Goal: Communication & Community: Connect with others

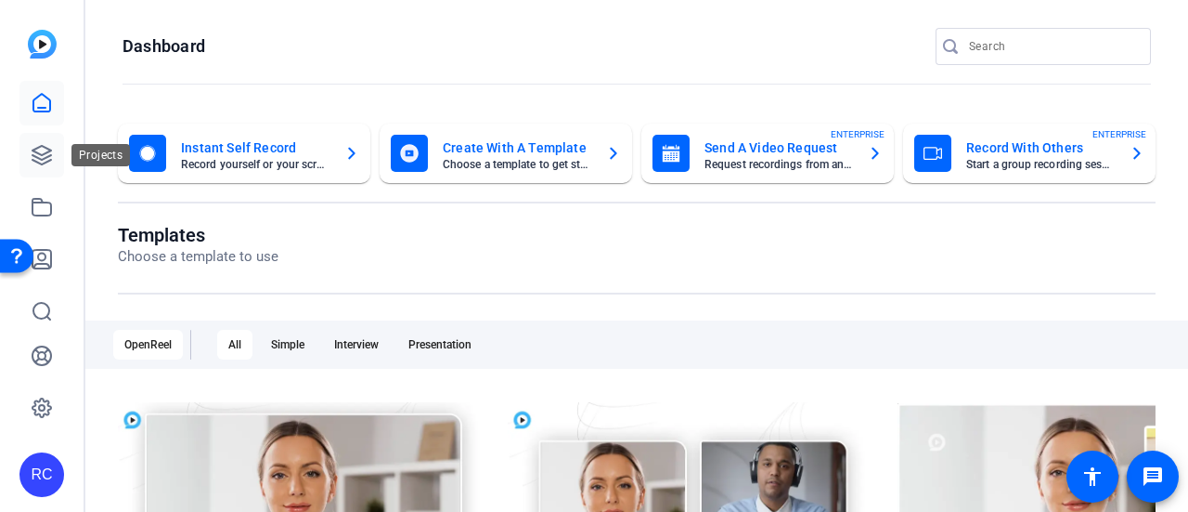
click at [52, 149] on icon at bounding box center [42, 155] width 22 height 22
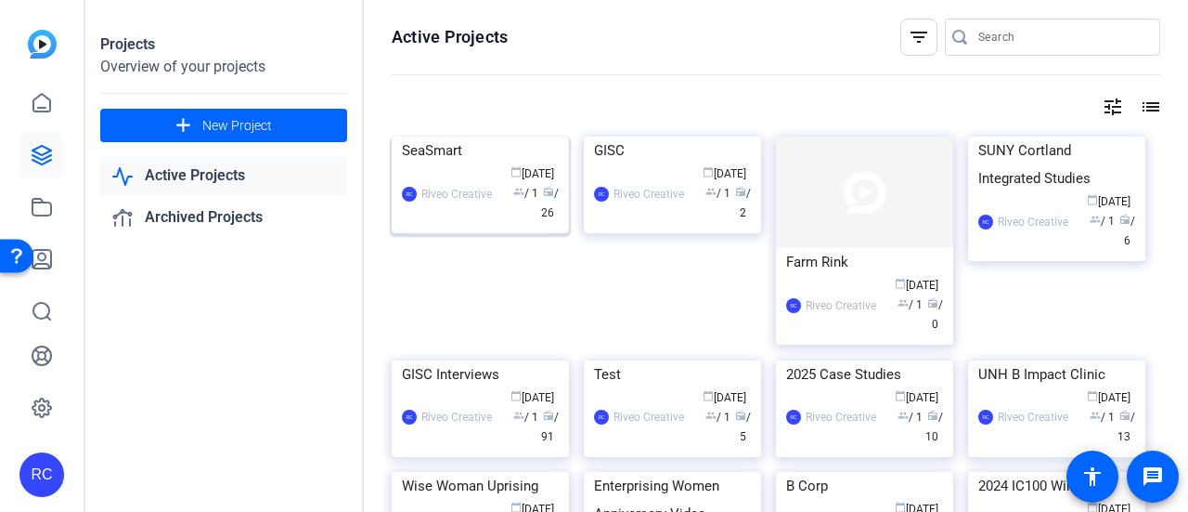
click at [477, 136] on img at bounding box center [480, 136] width 177 height 0
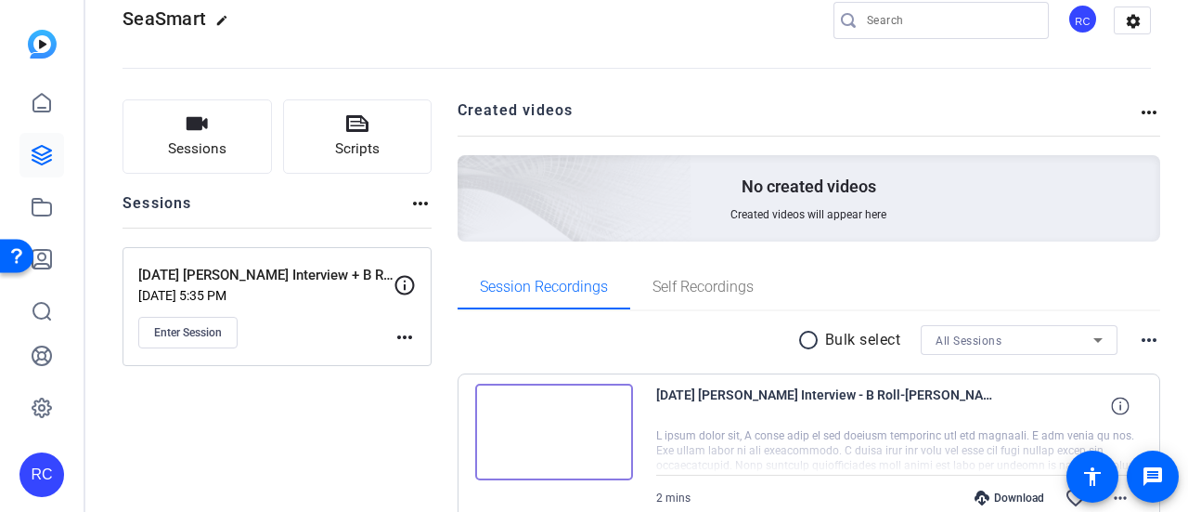
scroll to position [35, 0]
click at [603, 419] on img at bounding box center [554, 431] width 158 height 97
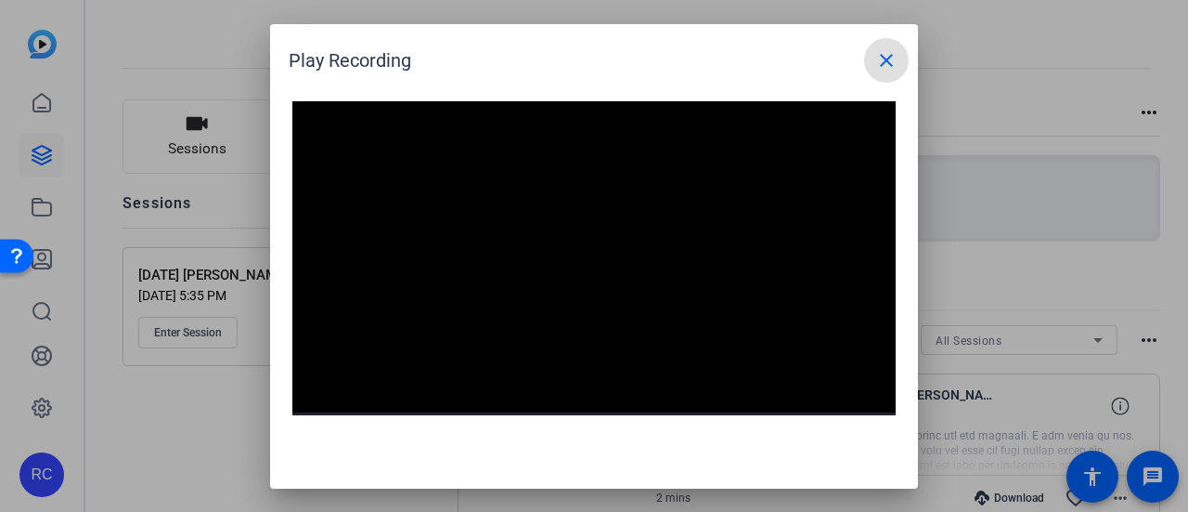
click at [895, 55] on mat-icon "close" at bounding box center [887, 60] width 22 height 22
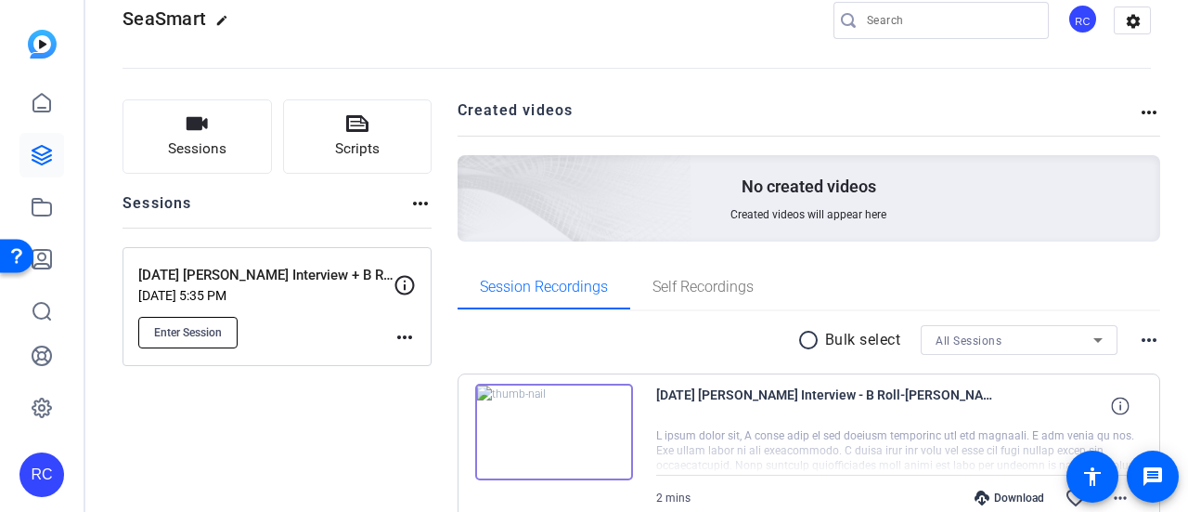
click at [169, 326] on span "Enter Session" at bounding box center [188, 332] width 68 height 15
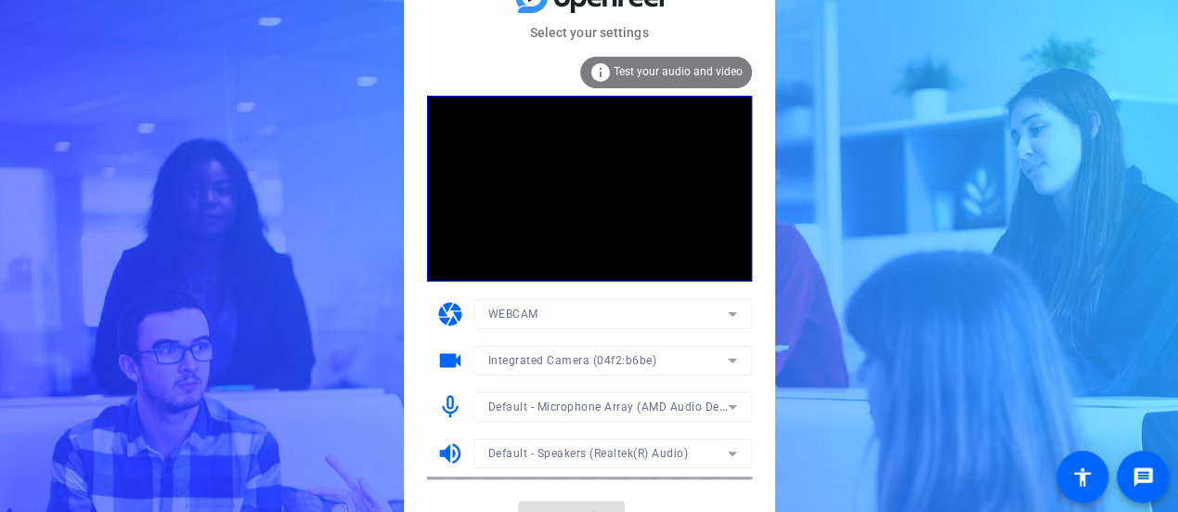
scroll to position [29, 0]
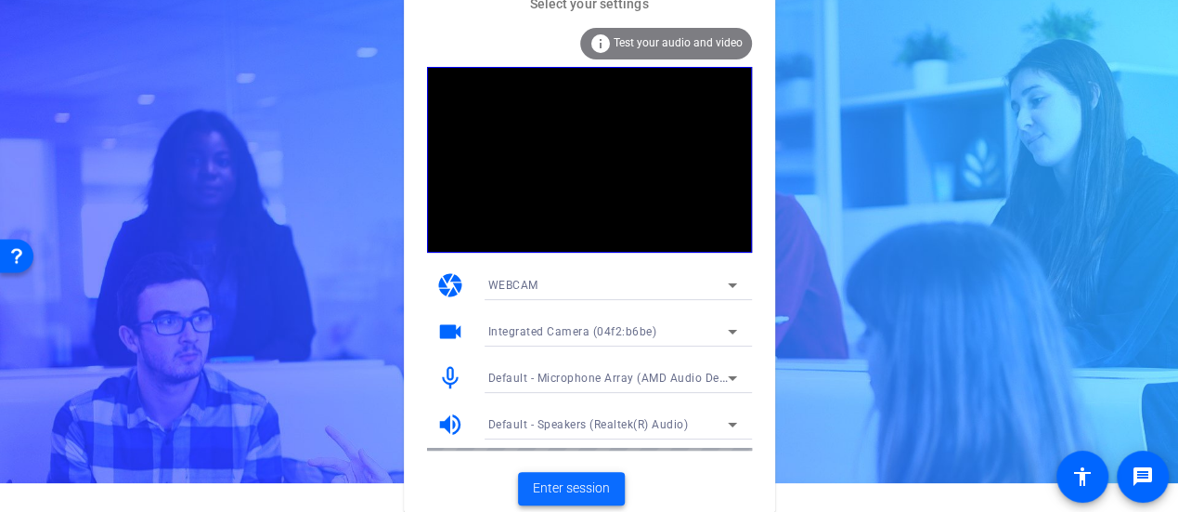
click at [542, 480] on span "Enter session" at bounding box center [571, 487] width 77 height 19
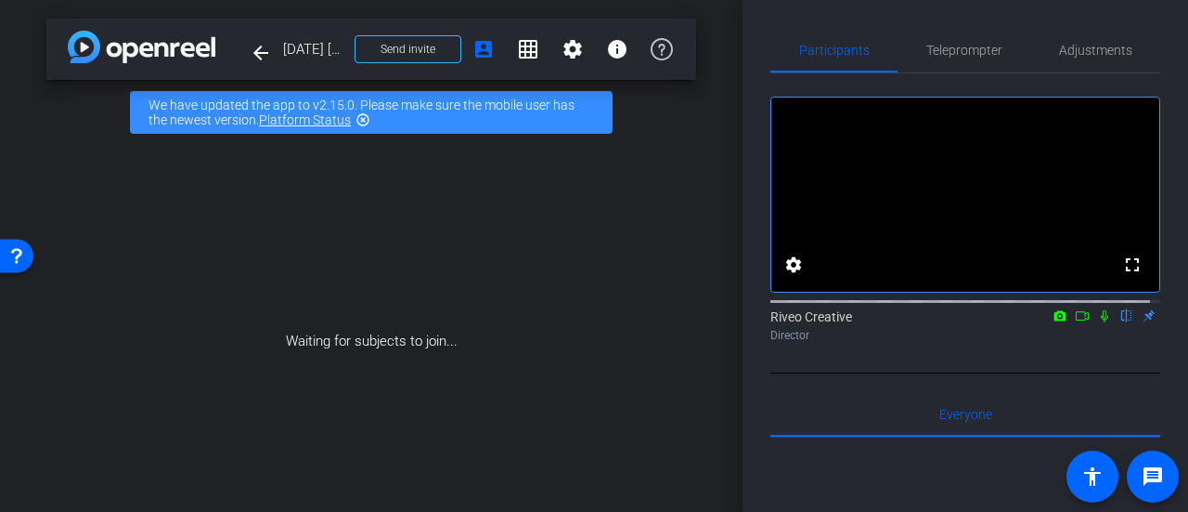
click at [1075, 322] on icon at bounding box center [1082, 315] width 15 height 13
click at [398, 44] on span "Send invite" at bounding box center [408, 49] width 55 height 15
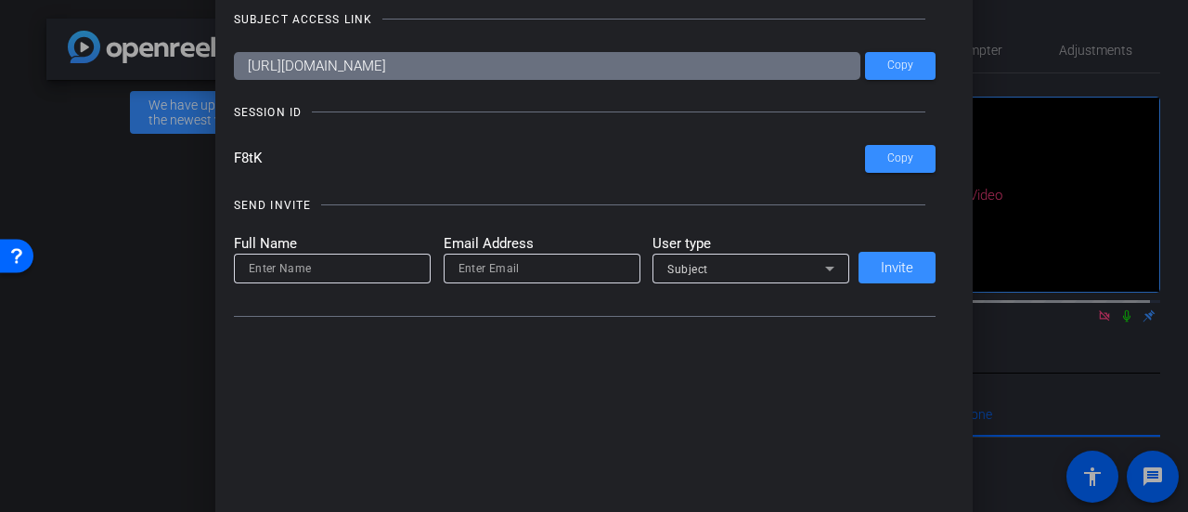
click at [361, 274] on input at bounding box center [332, 268] width 167 height 22
type input "[PERSON_NAME]"
type input "[EMAIL_ADDRESS][DOMAIN_NAME]"
click at [704, 266] on div "Subject" at bounding box center [747, 268] width 158 height 23
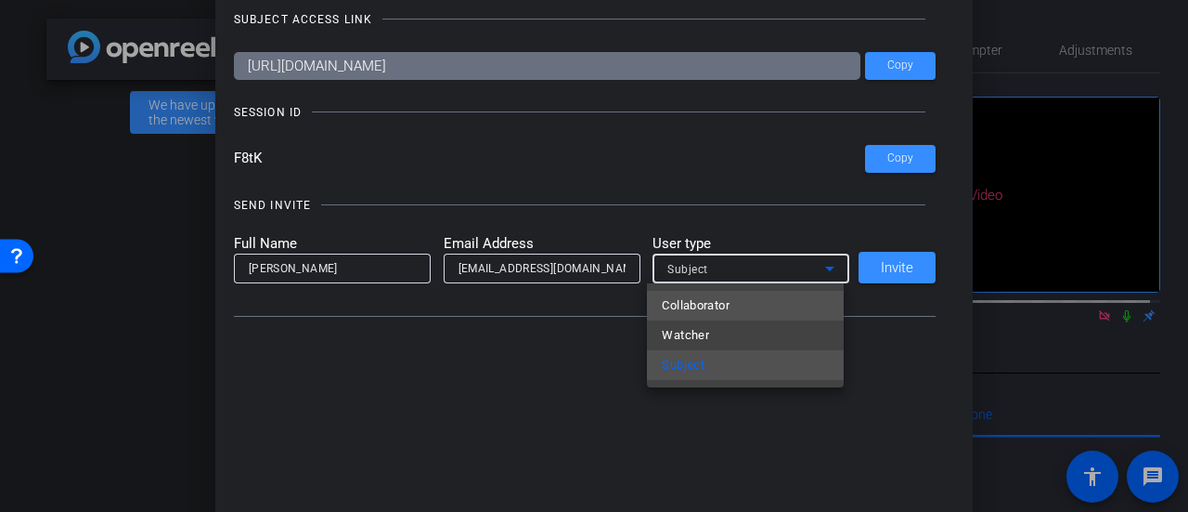
click at [704, 302] on span "Collaborator" at bounding box center [696, 305] width 68 height 22
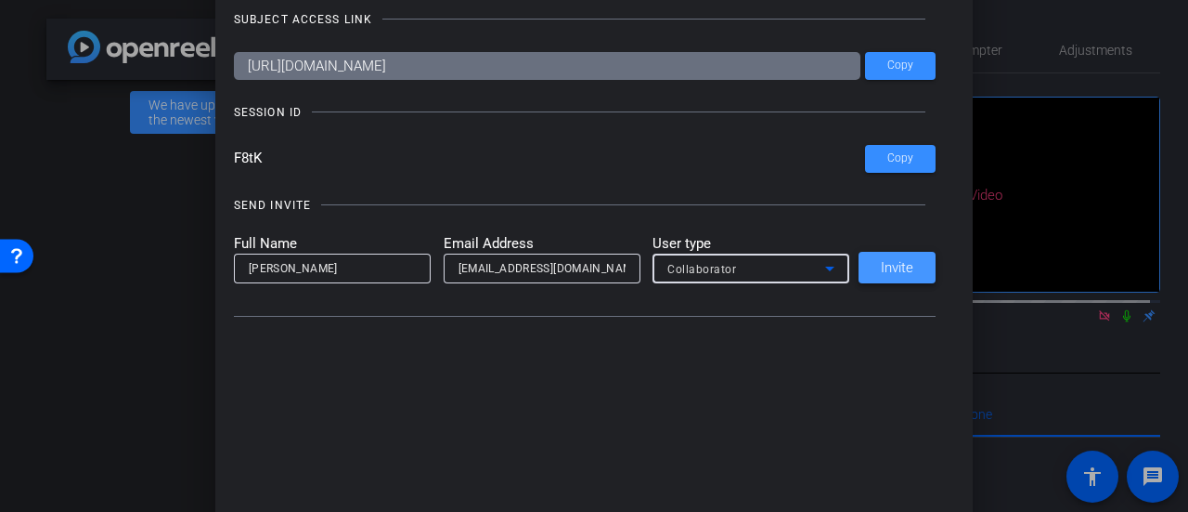
click at [888, 278] on span at bounding box center [897, 267] width 77 height 45
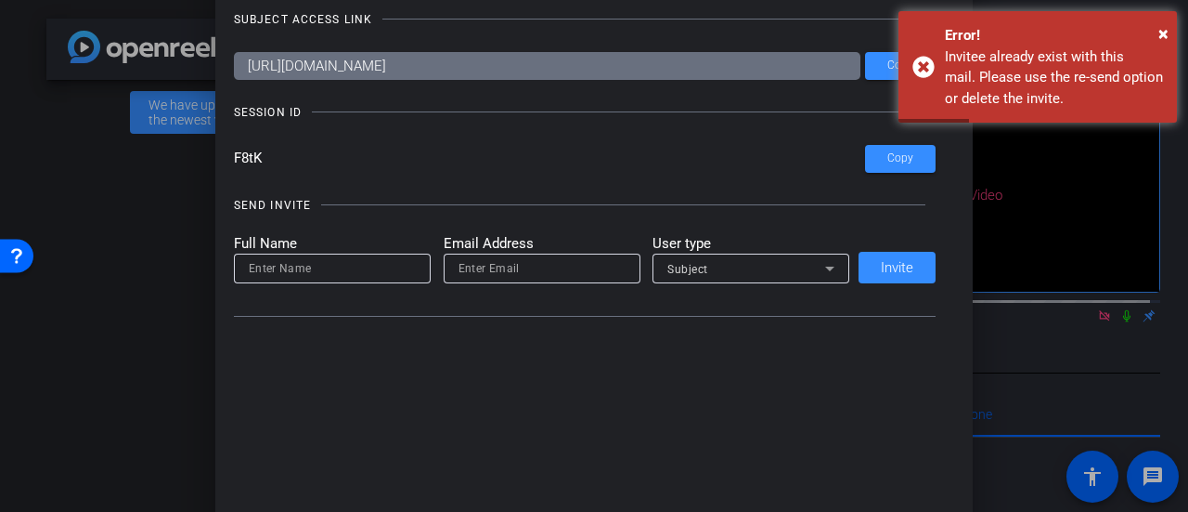
click at [427, 339] on div "Invite Status and Actions close SUBJECT ACCESS LINK https://capture.openreel.co…" at bounding box center [594, 136] width 759 height 411
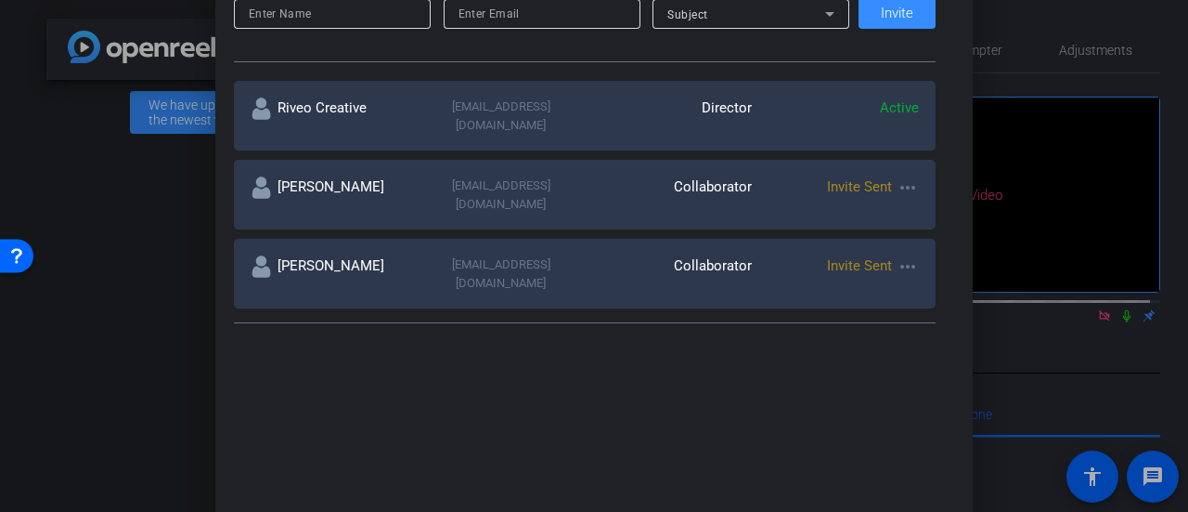
scroll to position [262, 0]
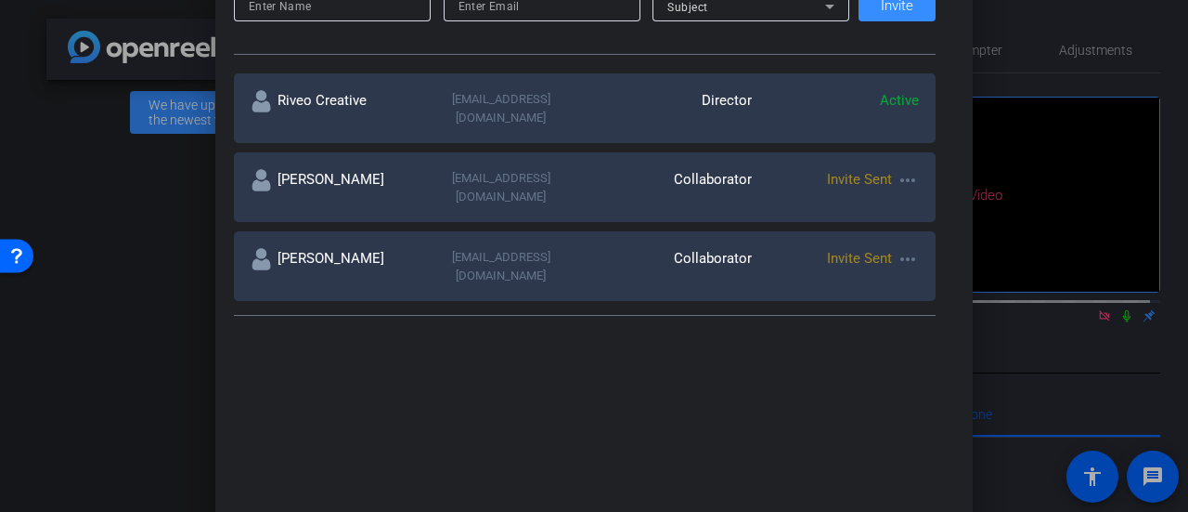
click at [902, 248] on mat-icon "more_horiz" at bounding box center [908, 259] width 22 height 22
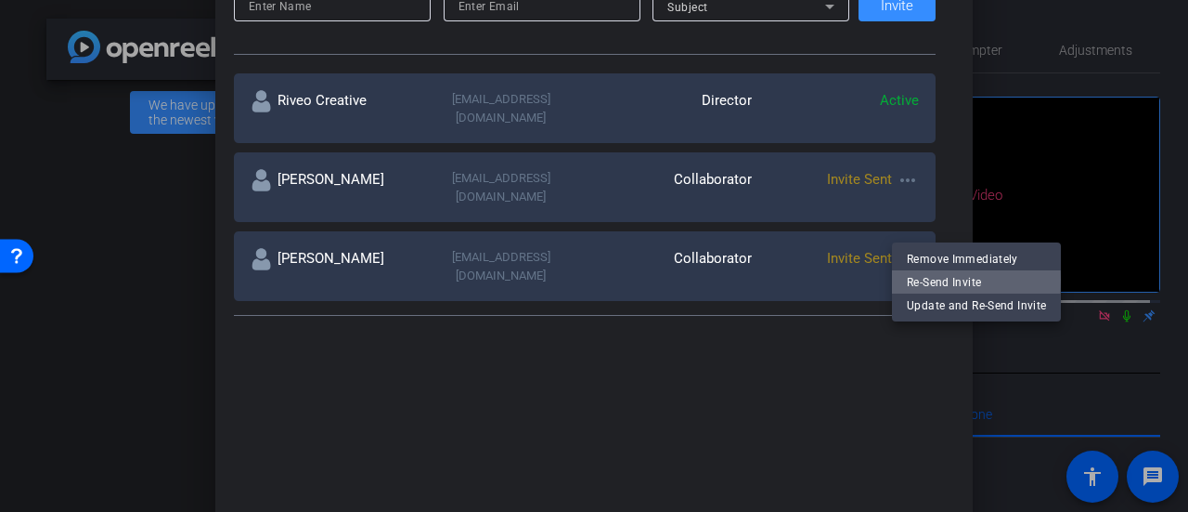
click at [927, 279] on span "Re-Send Invite" at bounding box center [976, 281] width 139 height 22
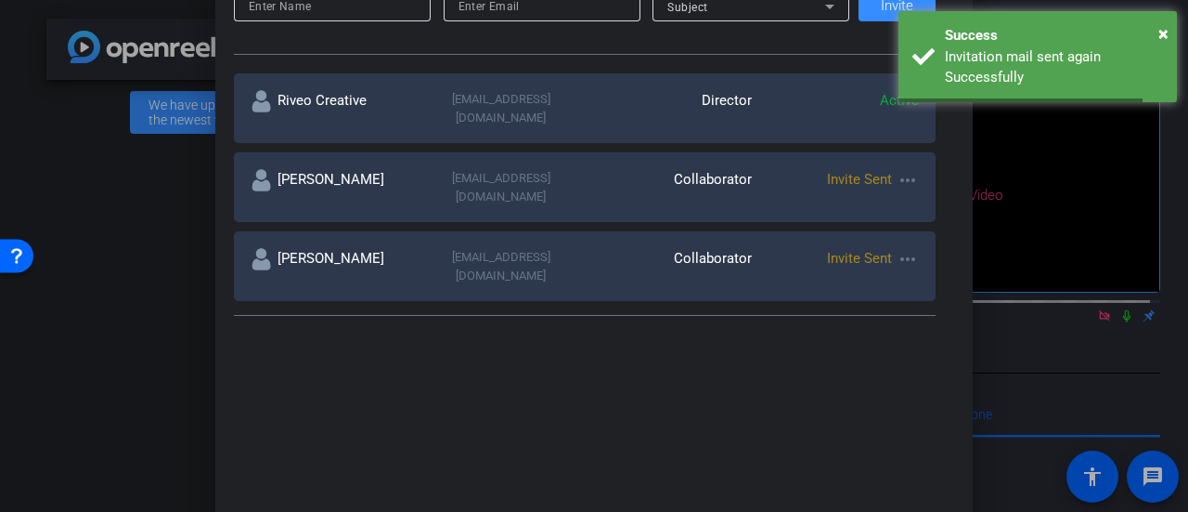
click at [902, 169] on mat-icon "more_horiz" at bounding box center [908, 180] width 22 height 22
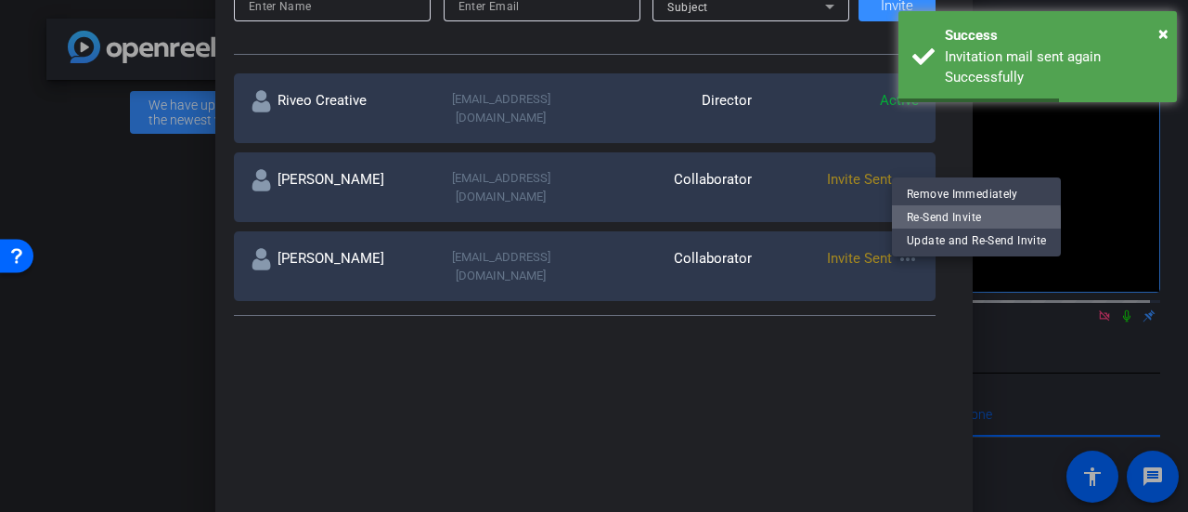
click at [925, 227] on span "Re-Send Invite" at bounding box center [976, 216] width 139 height 22
